Goal: Information Seeking & Learning: Find specific page/section

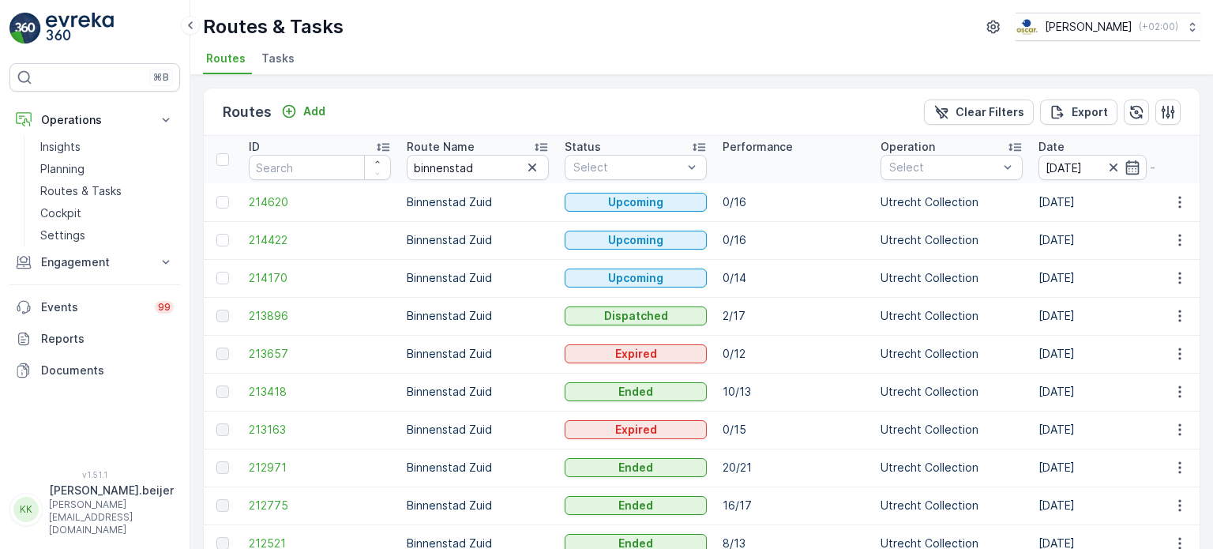
scroll to position [0, 155]
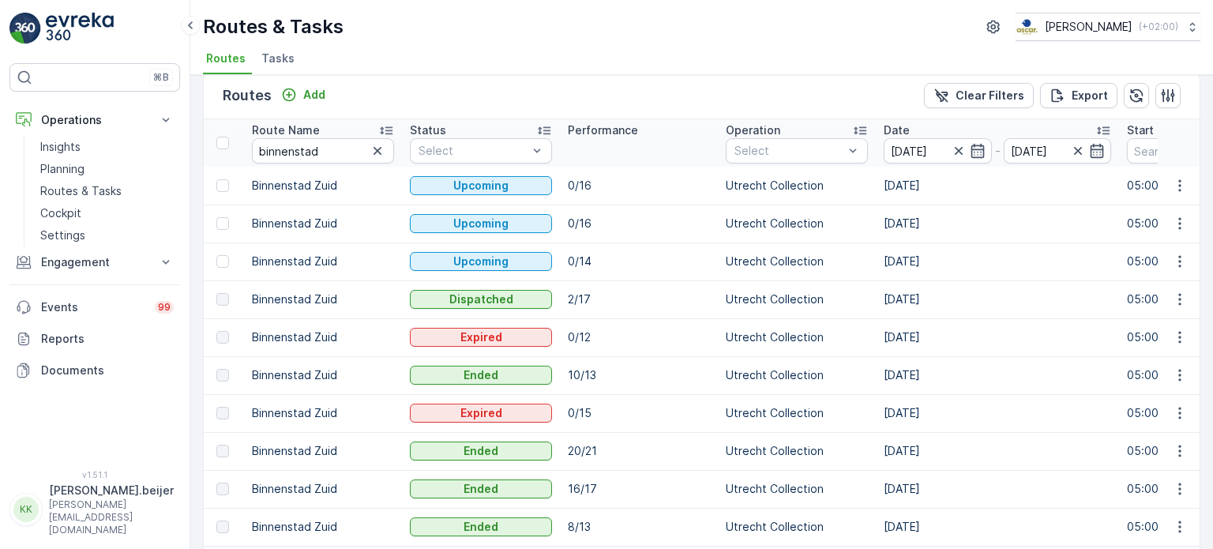
click at [278, 57] on span "Tasks" at bounding box center [277, 59] width 33 height 16
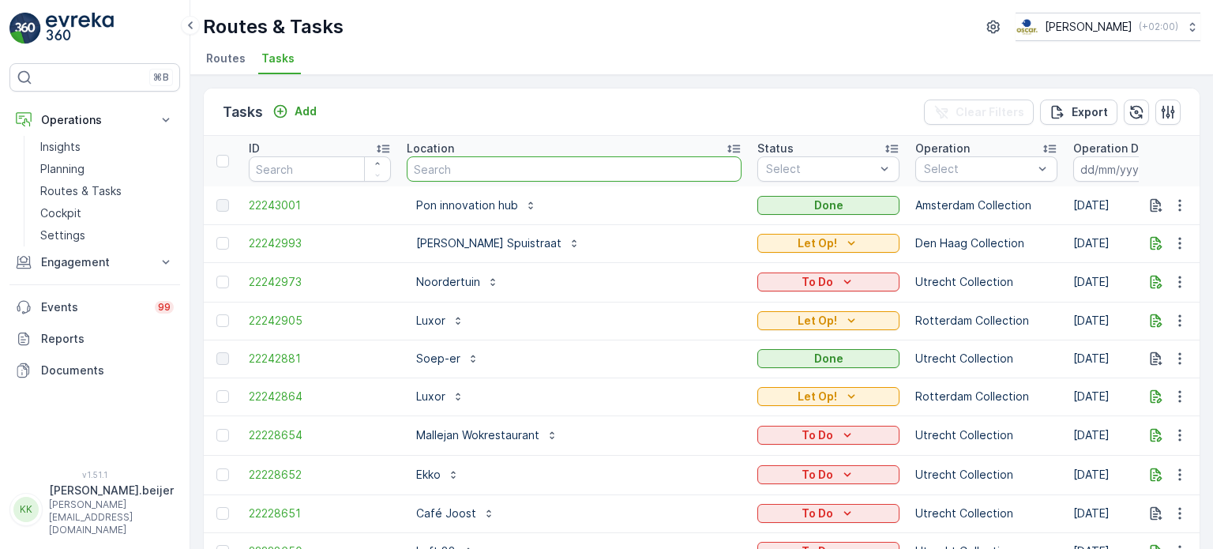
click at [463, 171] on input "text" at bounding box center [574, 168] width 335 height 25
type input "panne"
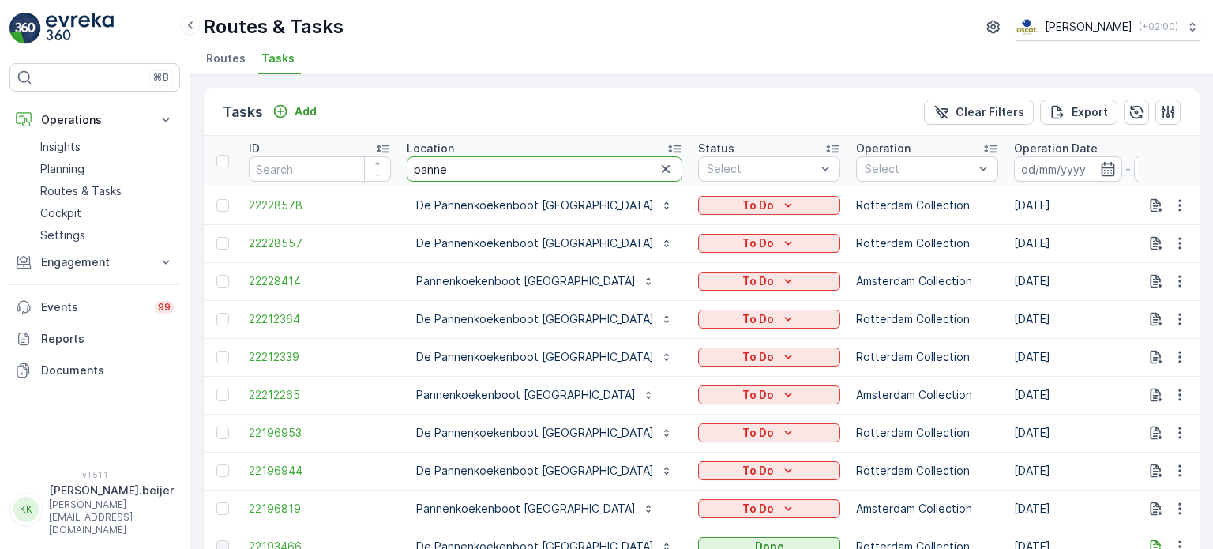
click at [471, 171] on input "panne" at bounding box center [545, 168] width 276 height 25
type input "pannenkoekenboot [GEOGRAPHIC_DATA]"
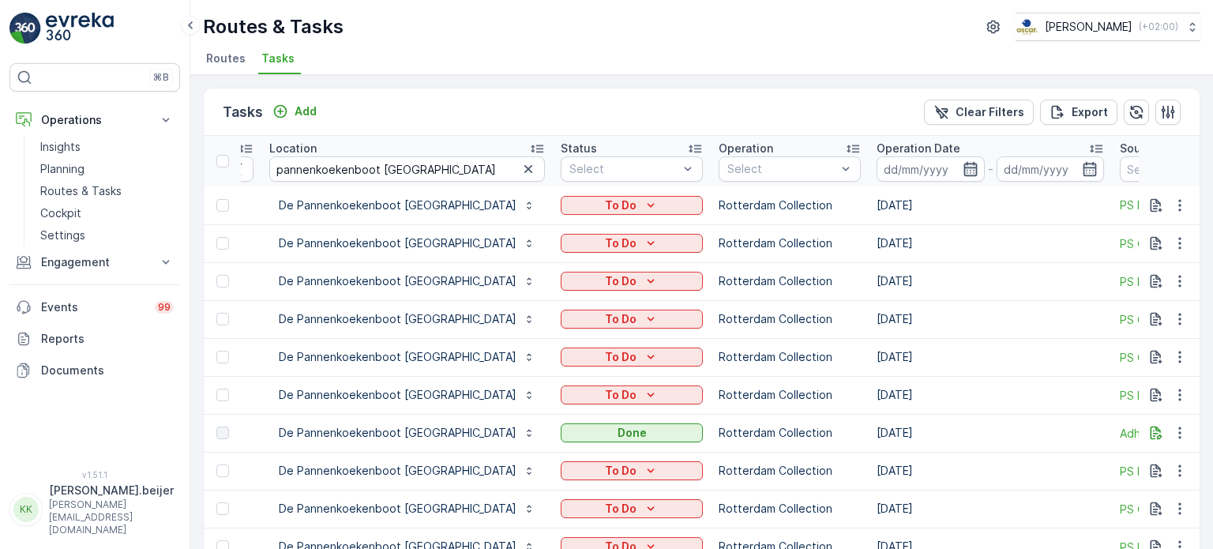
scroll to position [0, 138]
click at [1087, 146] on icon at bounding box center [1095, 149] width 16 height 16
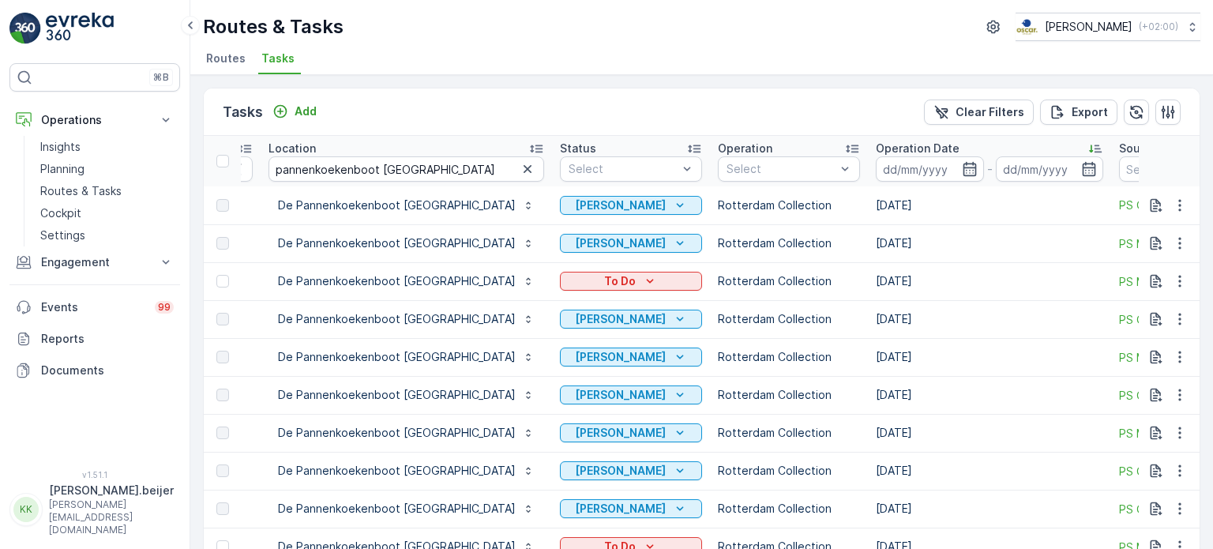
click at [1087, 141] on icon at bounding box center [1095, 149] width 16 height 16
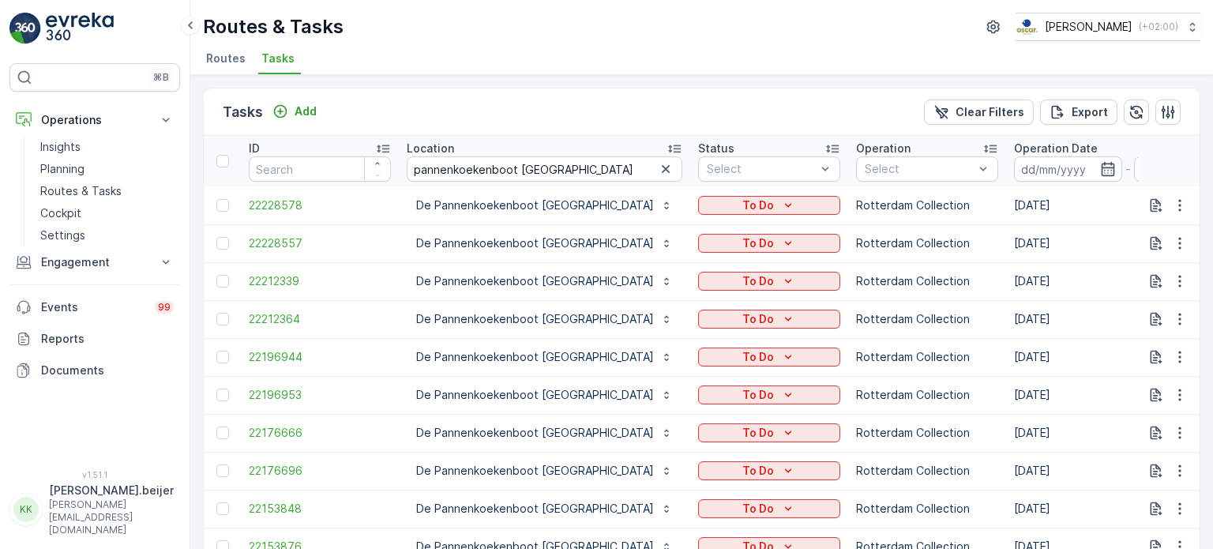
click at [231, 61] on span "Routes" at bounding box center [225, 59] width 39 height 16
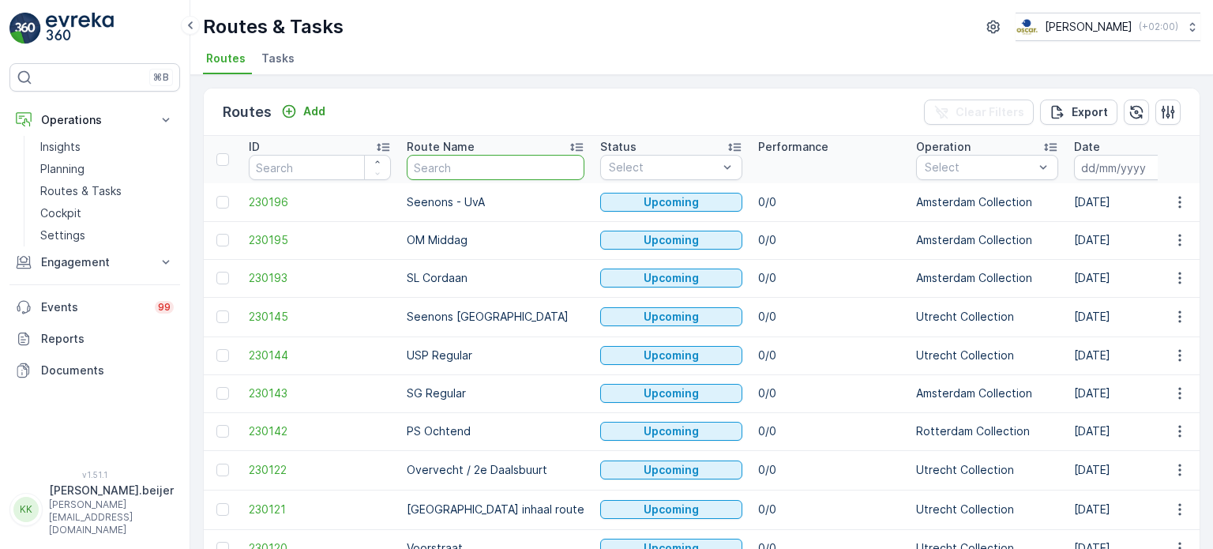
click at [455, 157] on input "text" at bounding box center [496, 167] width 178 height 25
type input "ps"
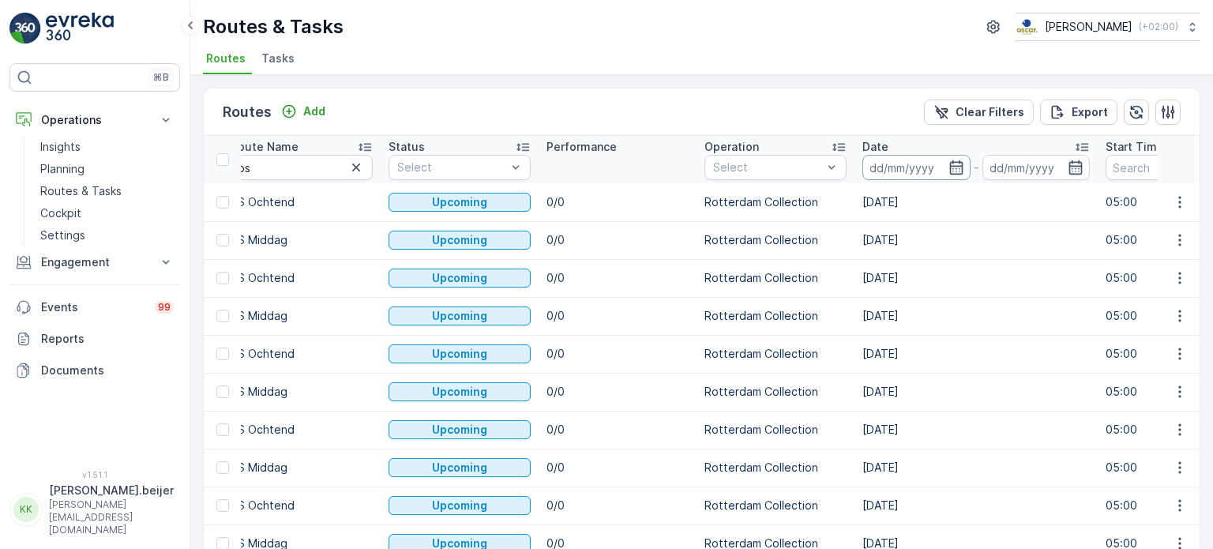
scroll to position [0, 192]
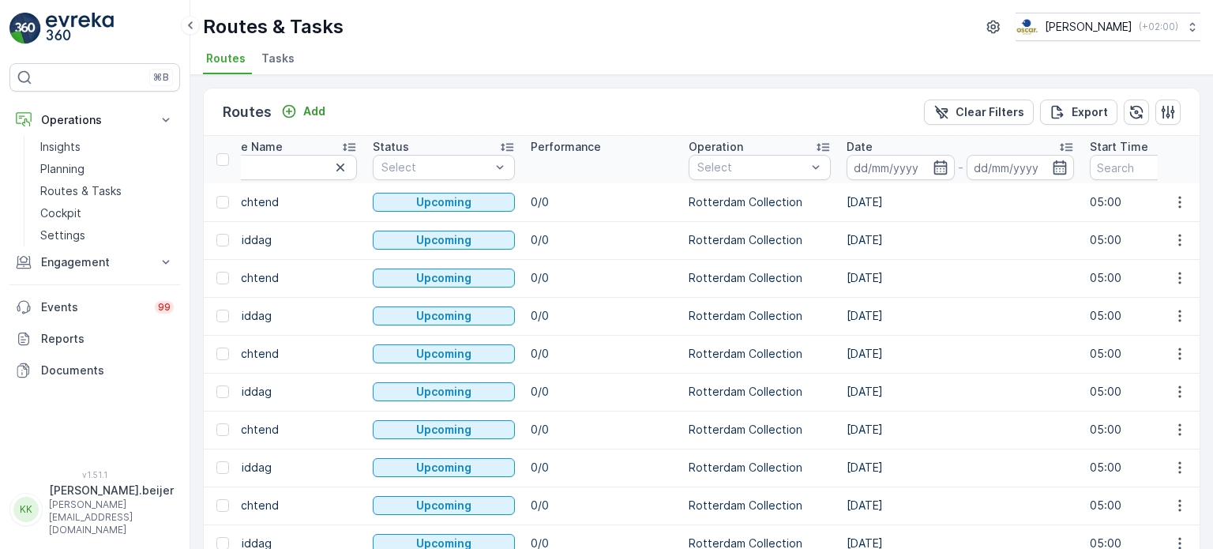
click at [1070, 145] on icon at bounding box center [1066, 148] width 13 height 8
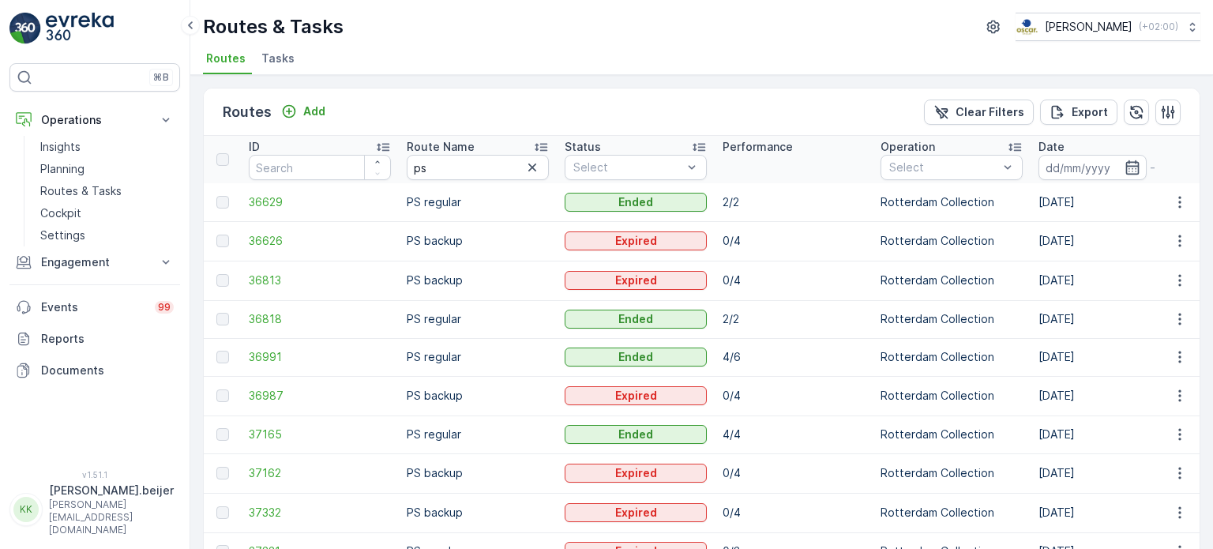
scroll to position [0, 159]
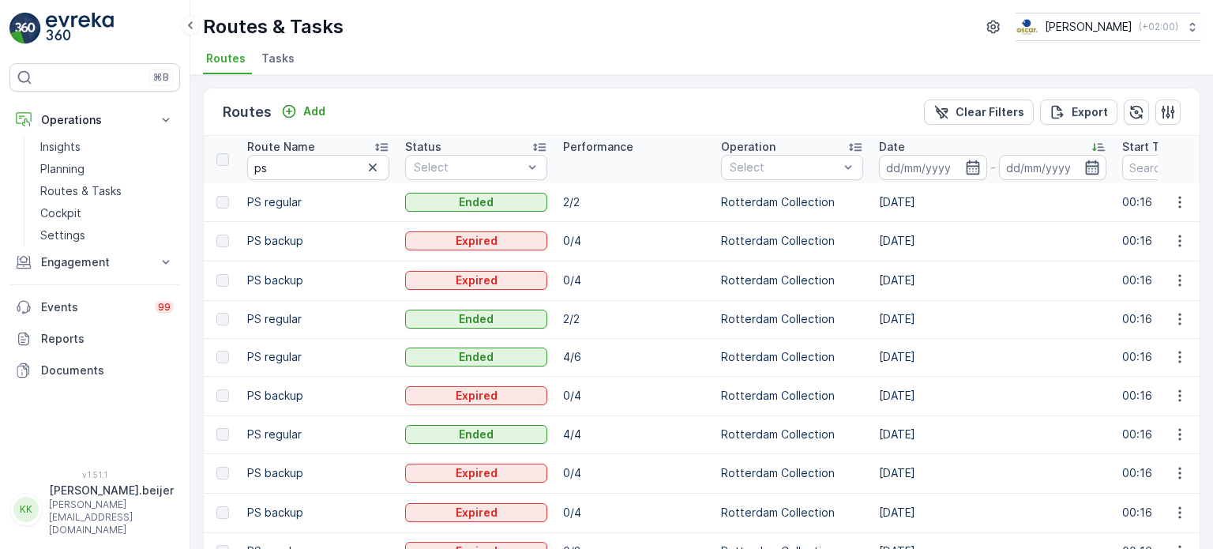
click at [1091, 168] on icon "button" at bounding box center [1092, 167] width 16 height 16
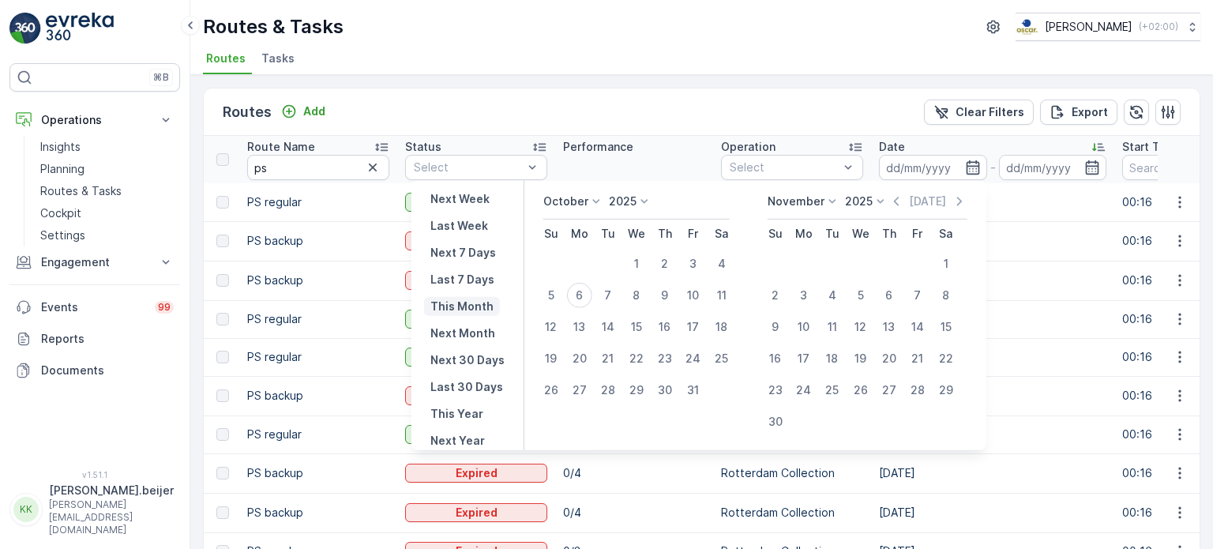
scroll to position [0, 0]
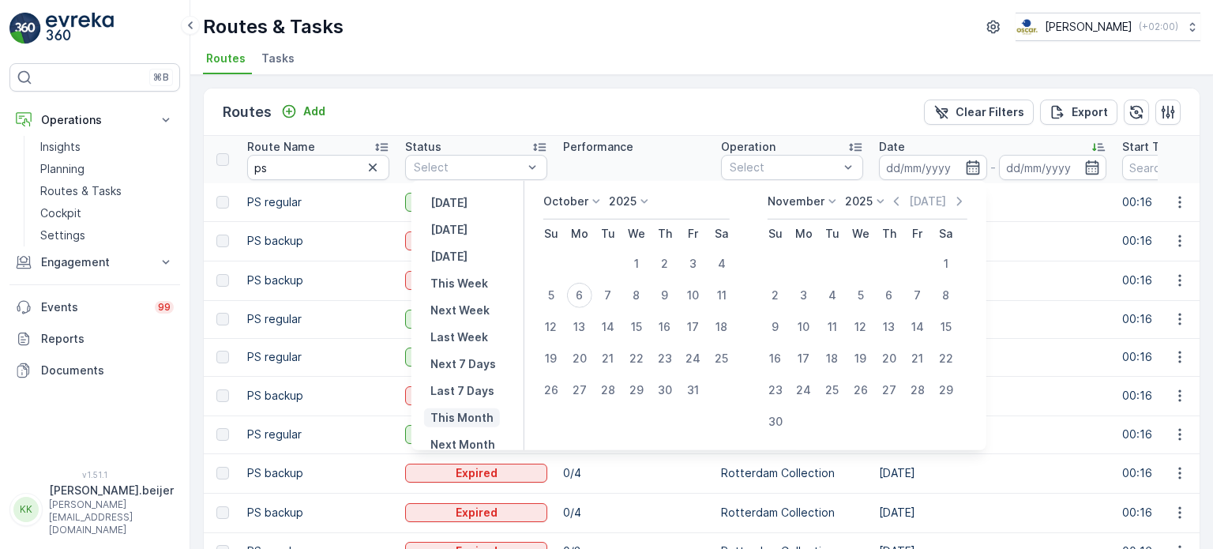
click at [467, 414] on p "This Month" at bounding box center [461, 418] width 63 height 16
type input "[DATE]"
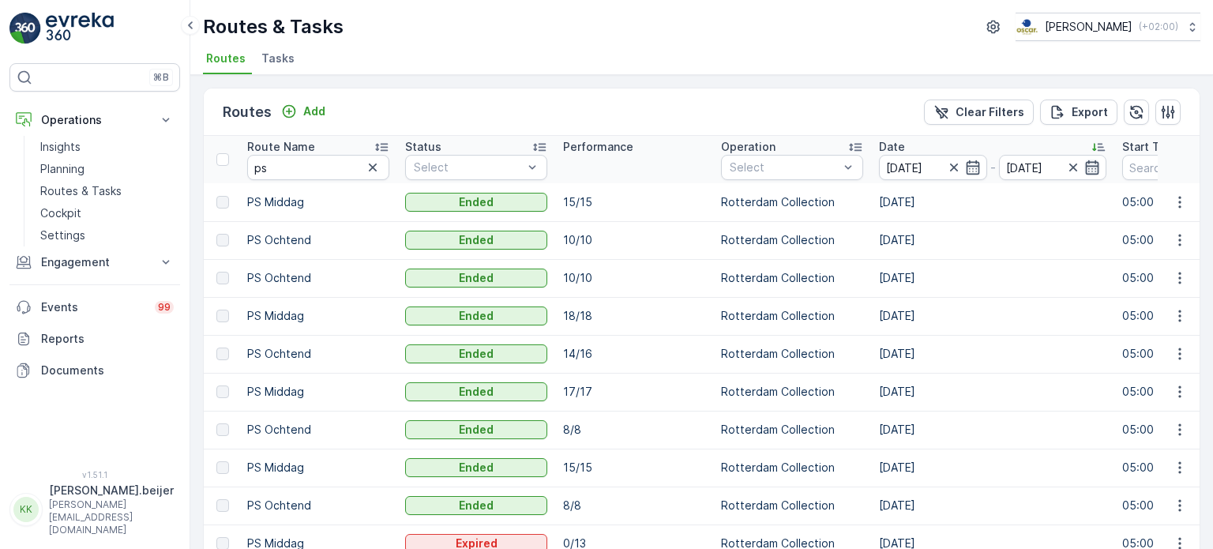
click at [1090, 163] on icon "button" at bounding box center [1092, 167] width 16 height 16
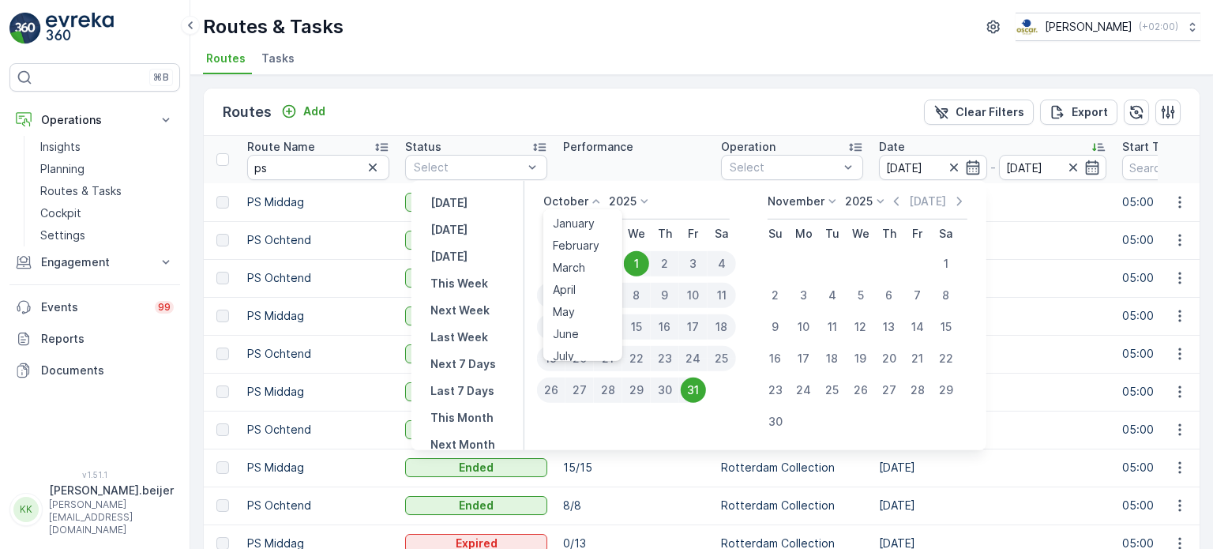
click at [604, 204] on icon at bounding box center [596, 201] width 16 height 16
click at [591, 307] on span "September" at bounding box center [583, 314] width 60 height 16
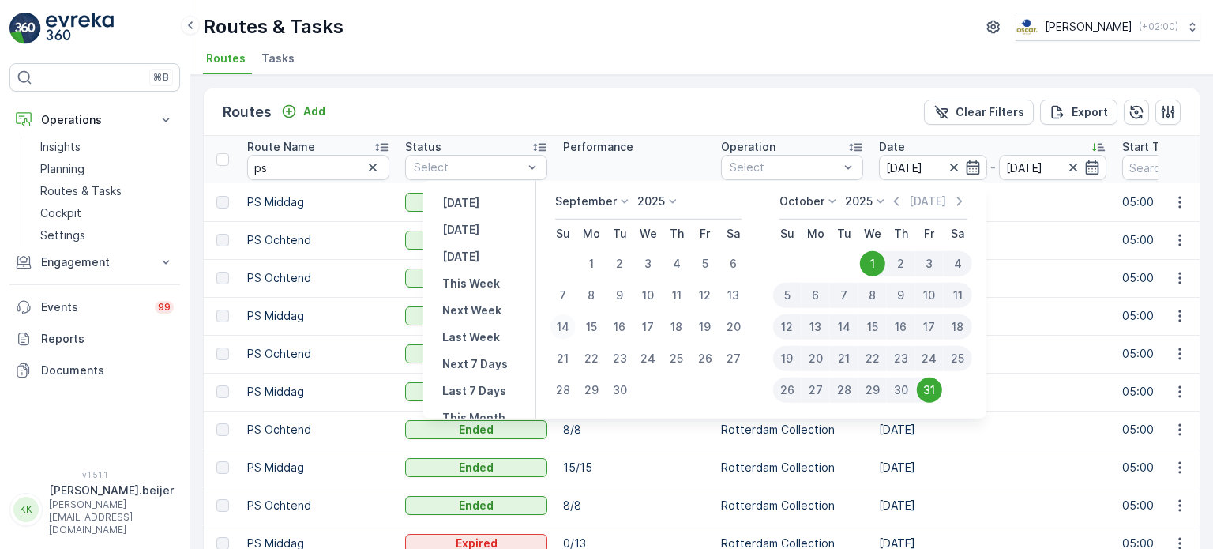
click at [562, 327] on div "14" at bounding box center [562, 326] width 25 height 25
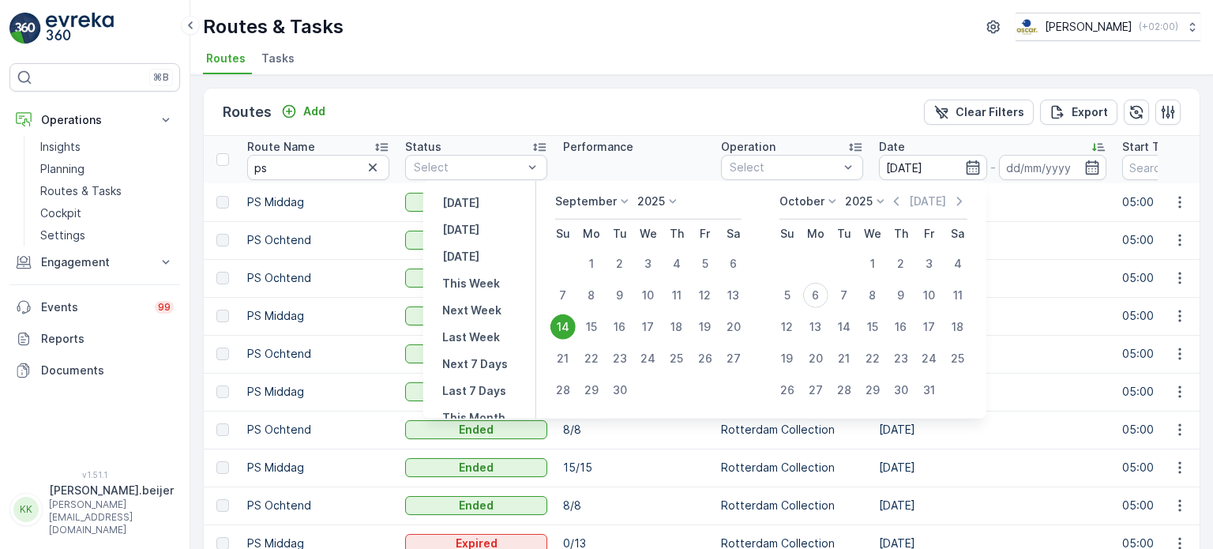
type input "[DATE]"
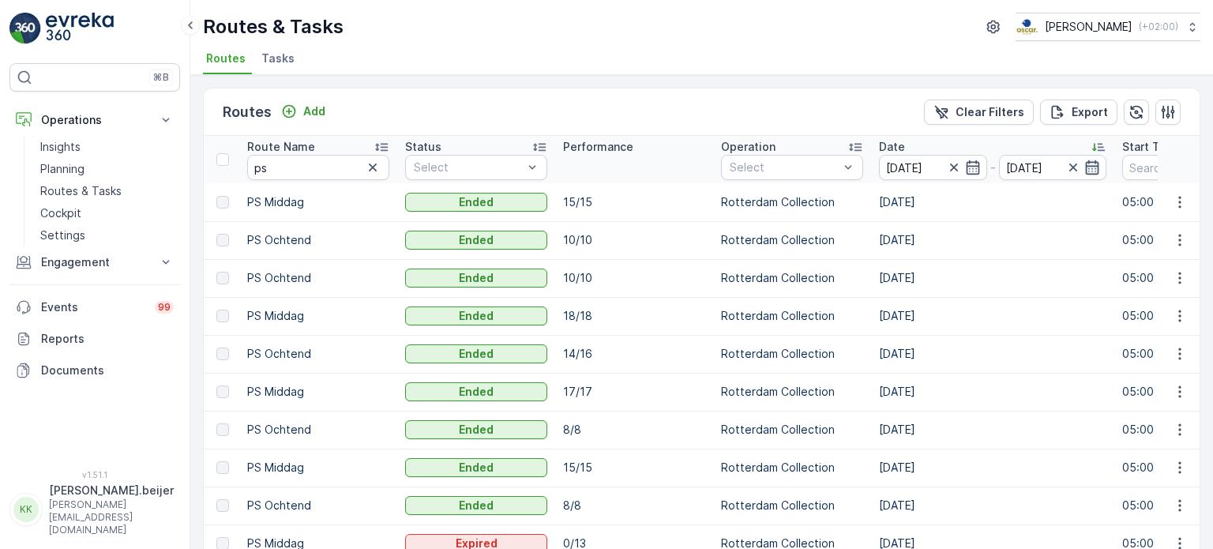
click at [1093, 162] on icon "button" at bounding box center [1092, 167] width 16 height 16
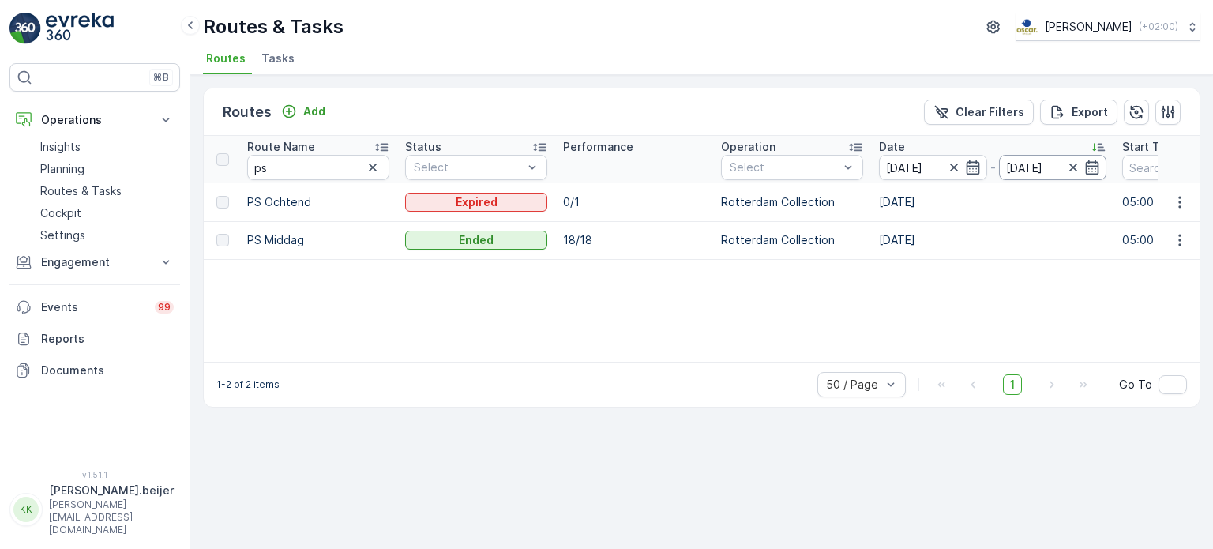
click at [1099, 166] on input "[DATE]" at bounding box center [1053, 167] width 108 height 25
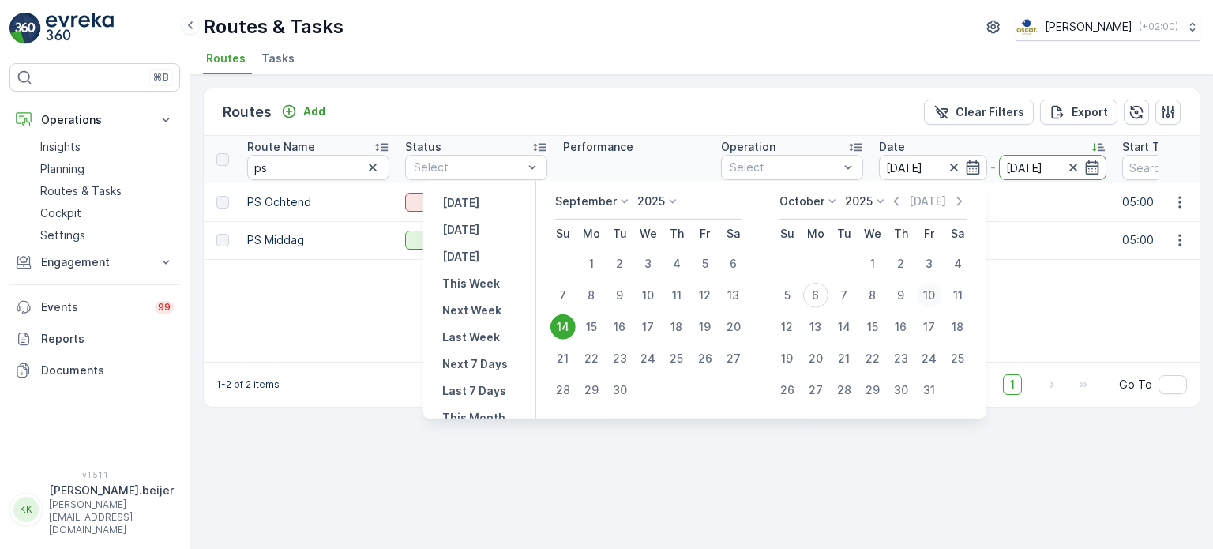
click at [932, 291] on div "10" at bounding box center [929, 295] width 25 height 25
type input "[DATE]"
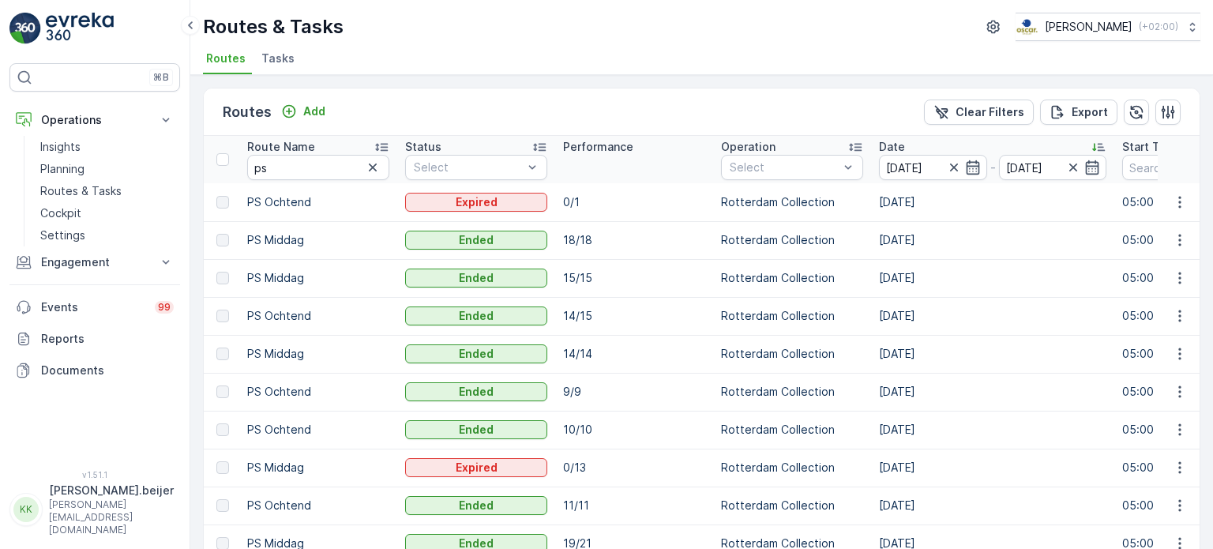
click at [268, 55] on span "Tasks" at bounding box center [277, 59] width 33 height 16
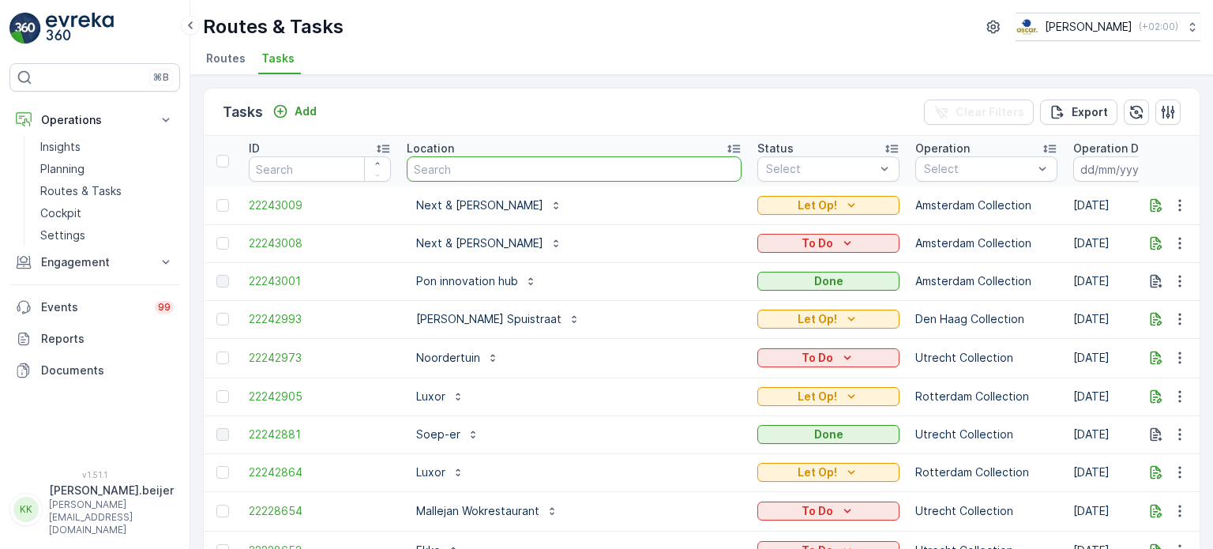
click at [467, 166] on input "text" at bounding box center [574, 168] width 335 height 25
type input "fotomuseum"
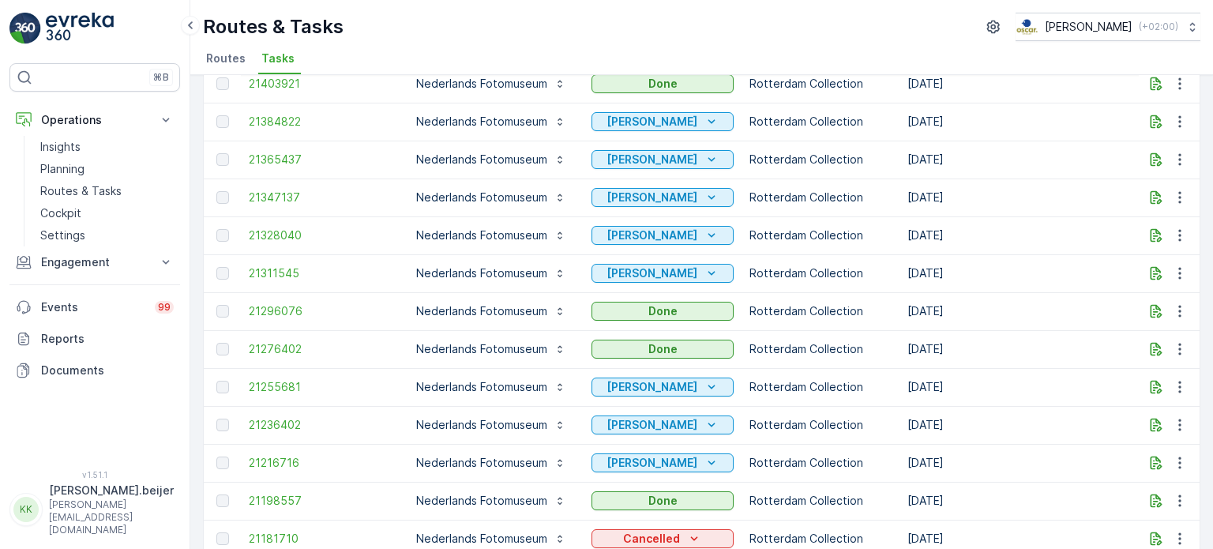
scroll to position [1412, 0]
